Goal: Entertainment & Leisure: Consume media (video, audio)

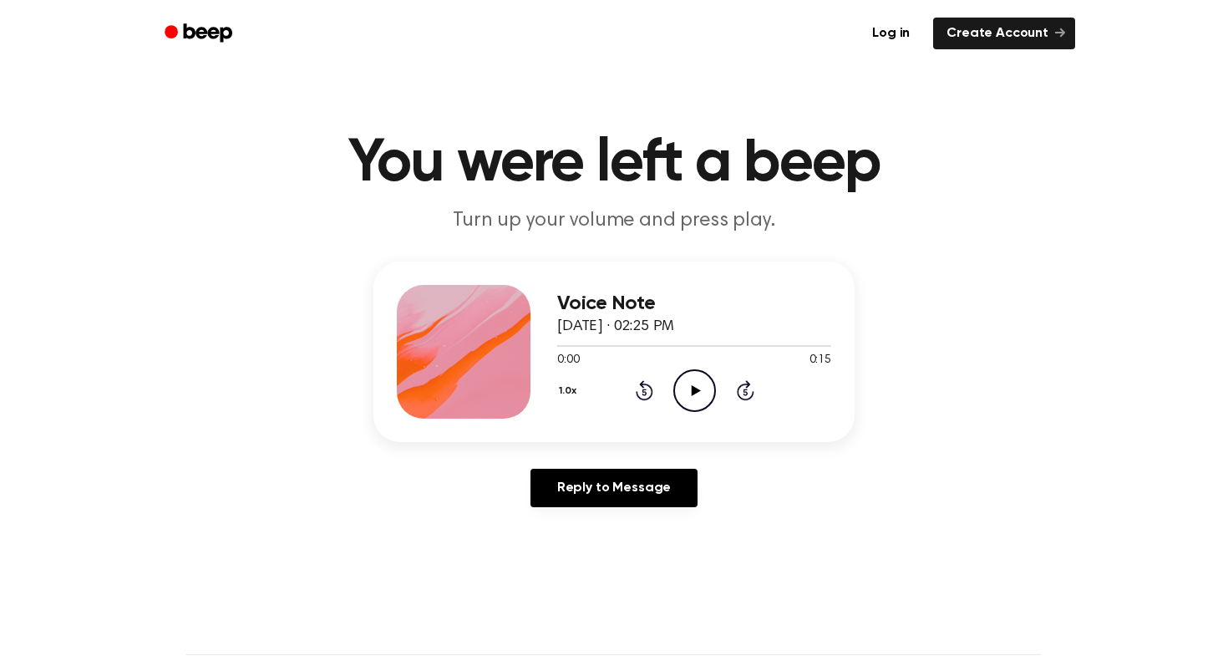
click at [698, 391] on icon "Play Audio" at bounding box center [694, 390] width 43 height 43
click at [680, 388] on icon "Play Audio" at bounding box center [694, 390] width 43 height 43
click at [699, 402] on icon "Play Audio" at bounding box center [694, 390] width 43 height 43
click at [701, 398] on icon "Pause Audio" at bounding box center [694, 390] width 43 height 43
click at [696, 376] on icon "Play Audio" at bounding box center [694, 390] width 43 height 43
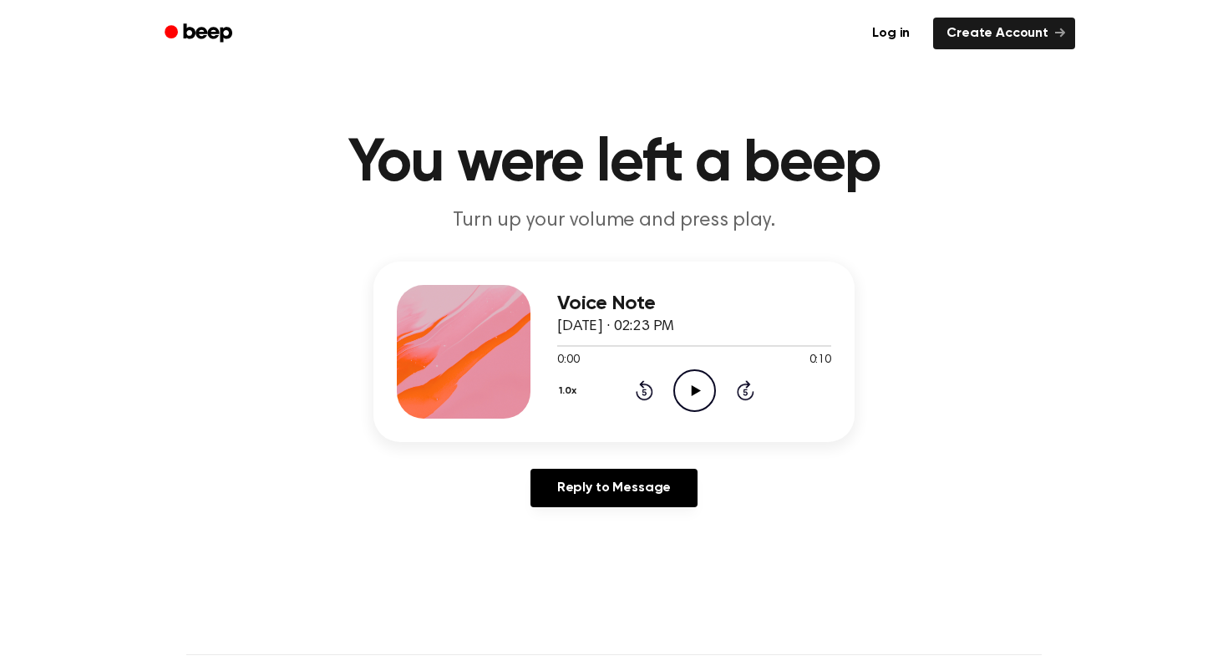
click at [703, 376] on icon "Play Audio" at bounding box center [694, 390] width 43 height 43
click at [693, 377] on icon "Play Audio" at bounding box center [694, 390] width 43 height 43
click at [688, 393] on icon "Play Audio" at bounding box center [694, 390] width 43 height 43
click at [688, 393] on icon "Pause Audio" at bounding box center [694, 390] width 43 height 43
click at [695, 383] on icon "Play Audio" at bounding box center [694, 390] width 43 height 43
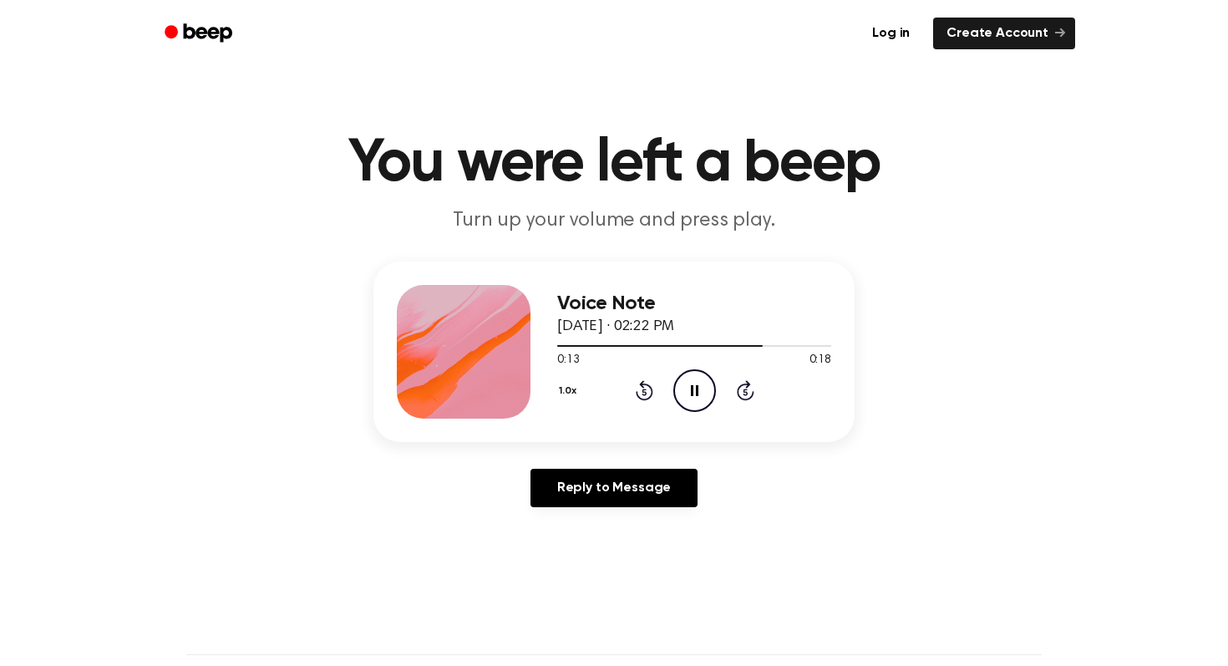
click at [695, 385] on icon at bounding box center [695, 390] width 8 height 11
click at [695, 384] on icon "Play Audio" at bounding box center [694, 390] width 43 height 43
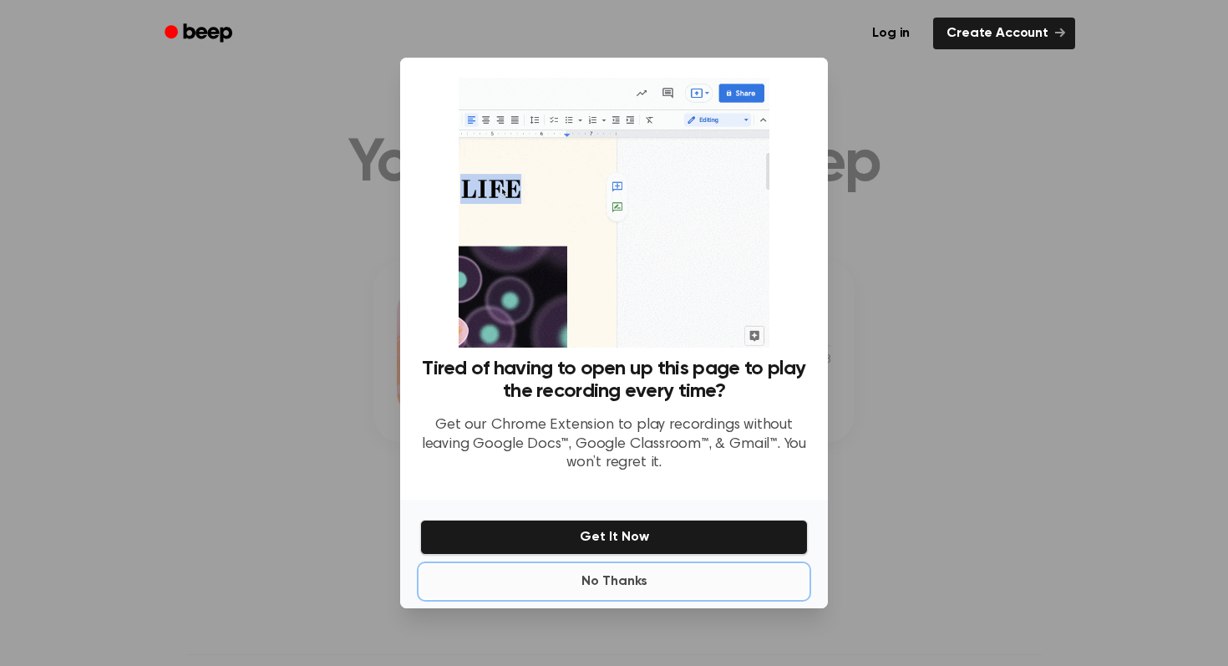
click at [625, 585] on button "No Thanks" at bounding box center [614, 581] width 388 height 33
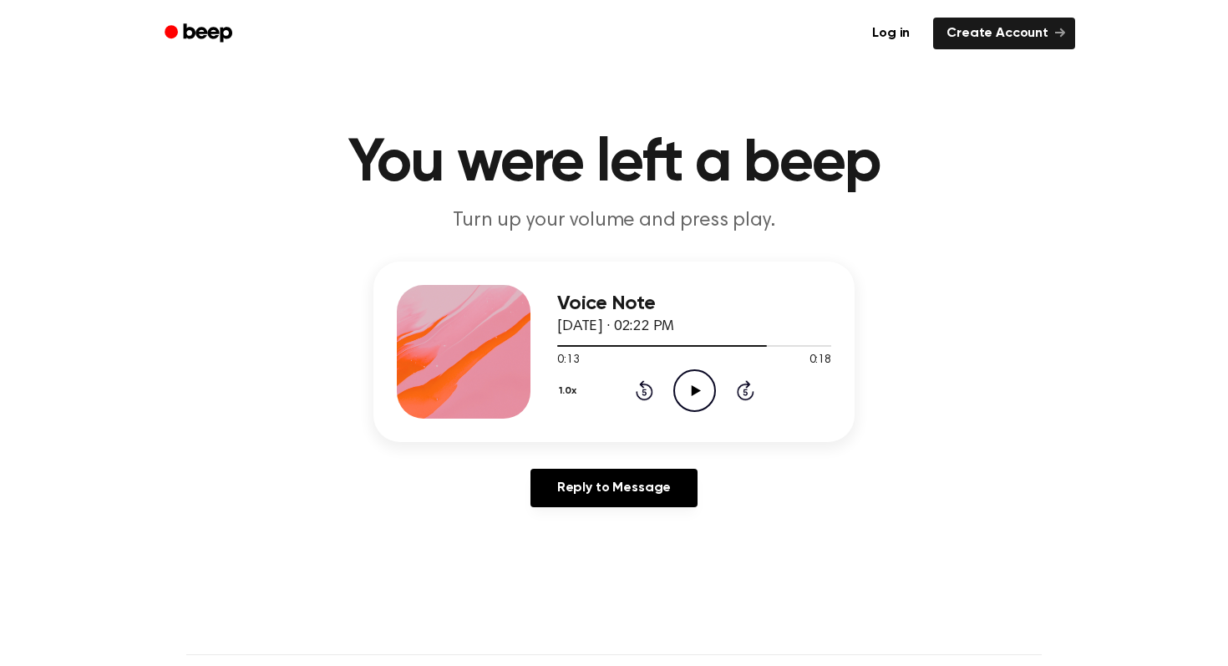
click at [710, 375] on icon "Play Audio" at bounding box center [694, 390] width 43 height 43
